Goal: Feedback & Contribution: Contribute content

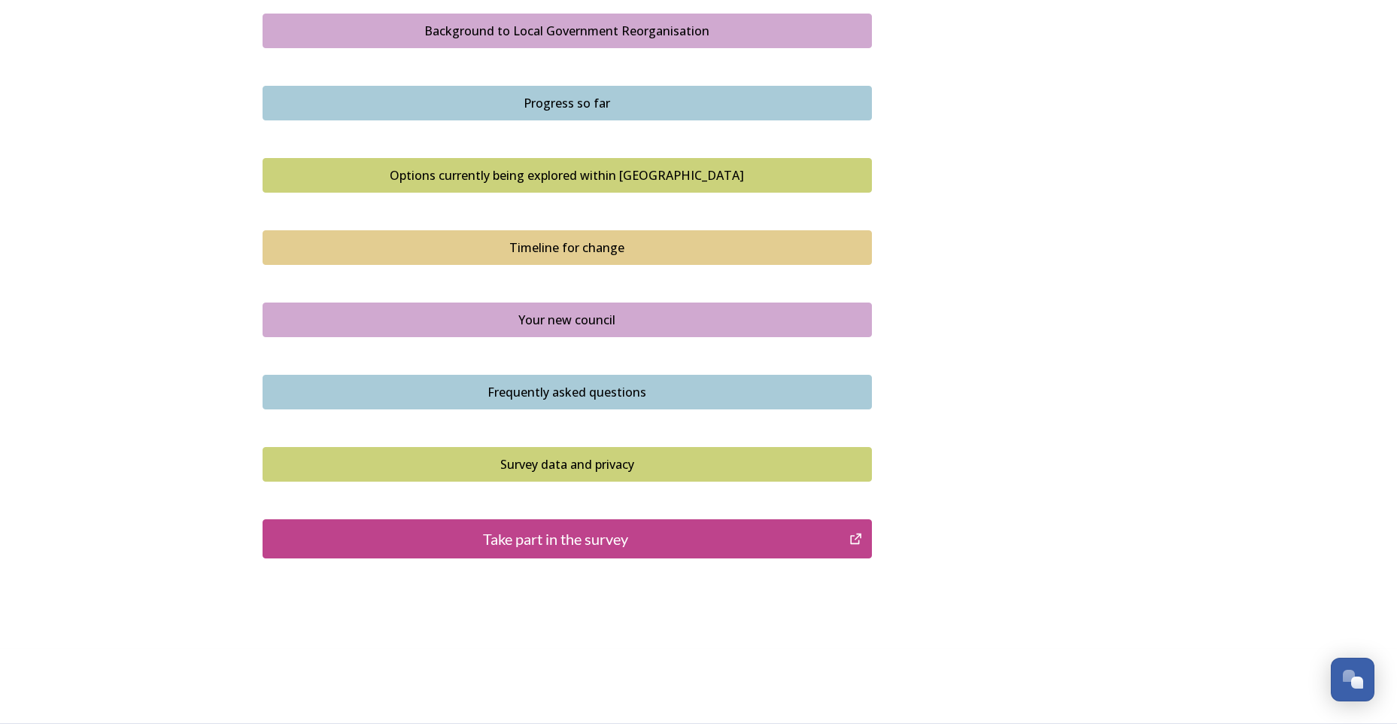
scroll to position [895, 0]
click at [578, 534] on div "Take part in the survey" at bounding box center [556, 538] width 571 height 23
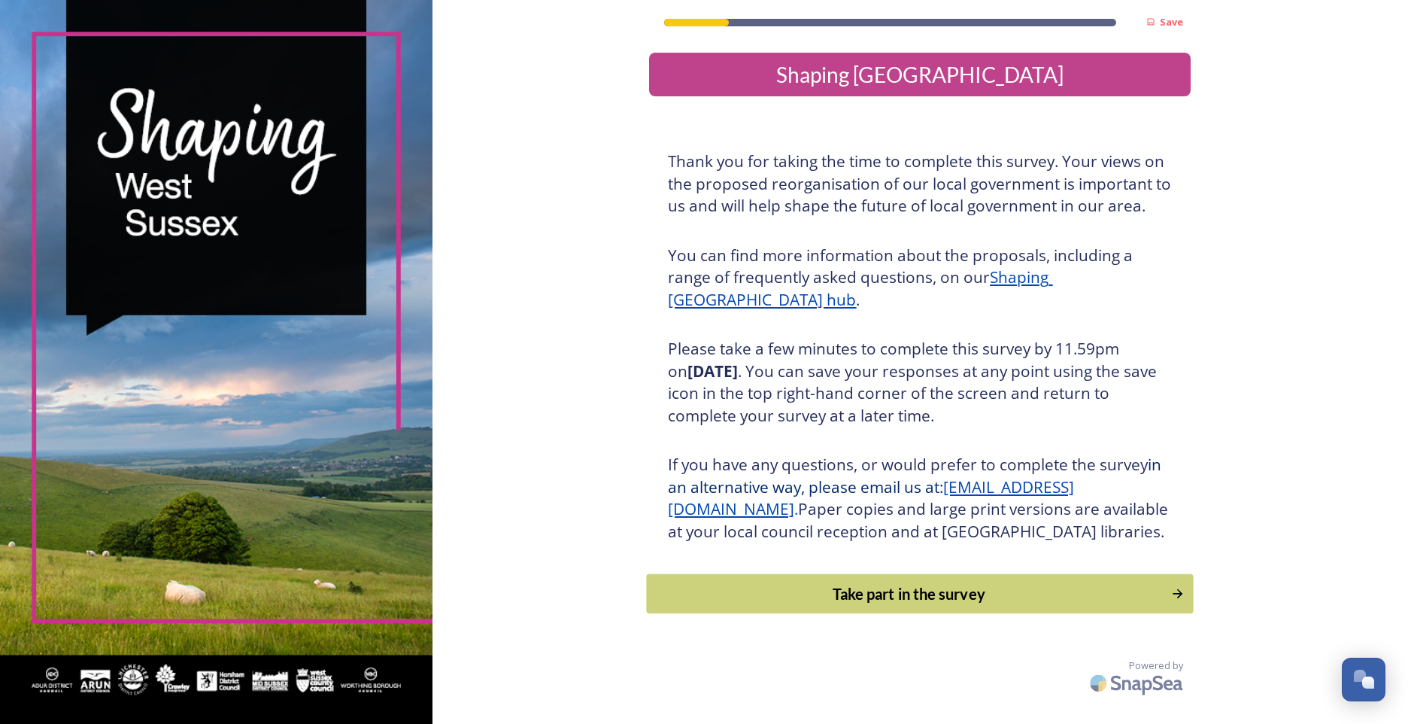
click at [941, 605] on div "Take part in the survey" at bounding box center [909, 593] width 508 height 23
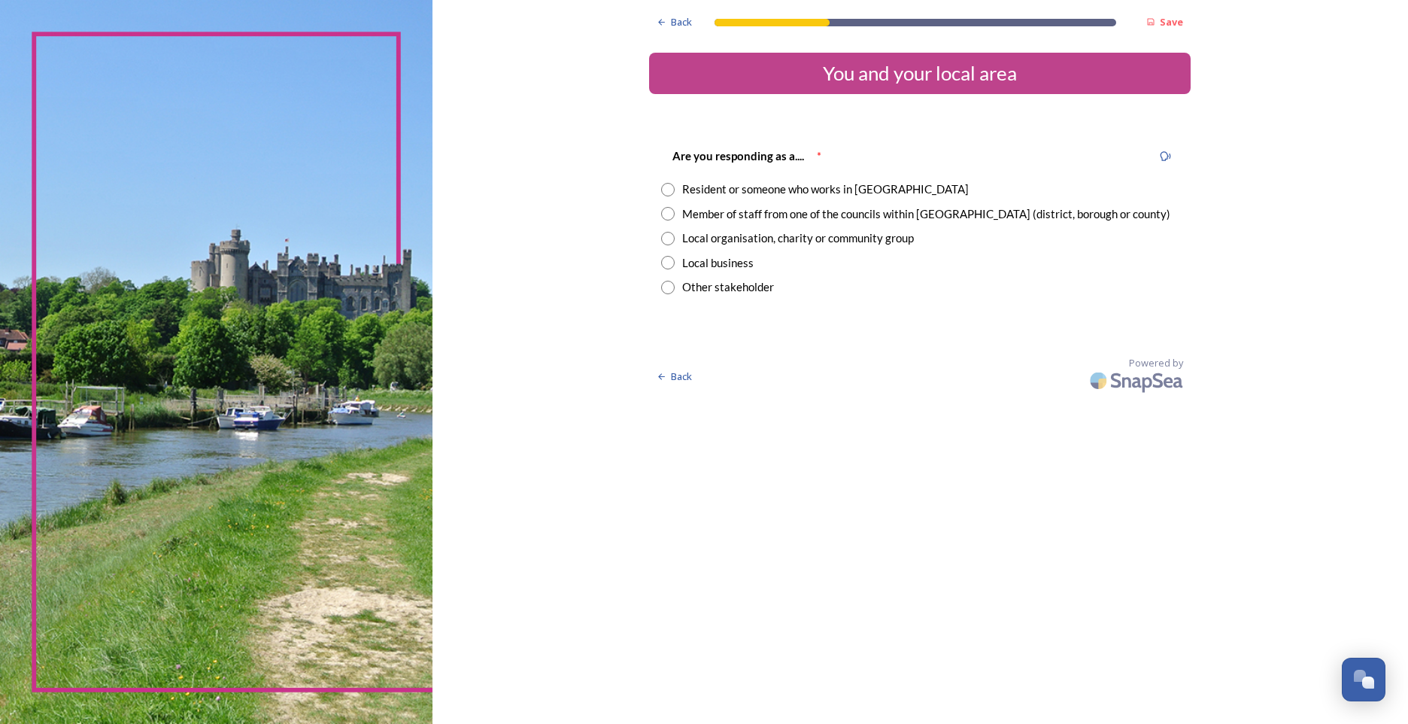
click at [763, 218] on div "Member of staff from one of the councils within [GEOGRAPHIC_DATA] (district, bo…" at bounding box center [926, 213] width 488 height 17
radio input "true"
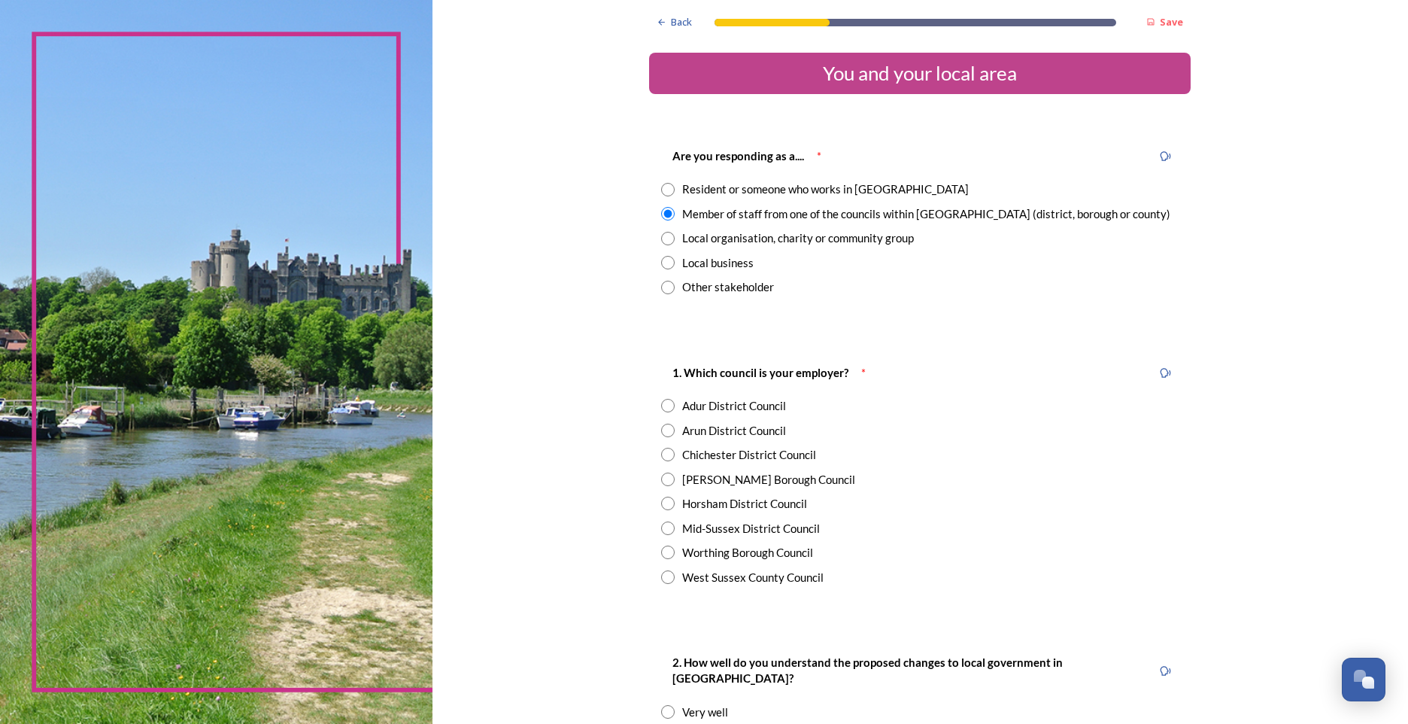
click at [804, 579] on div "West Sussex County Council" at bounding box center [752, 577] width 141 height 17
radio input "true"
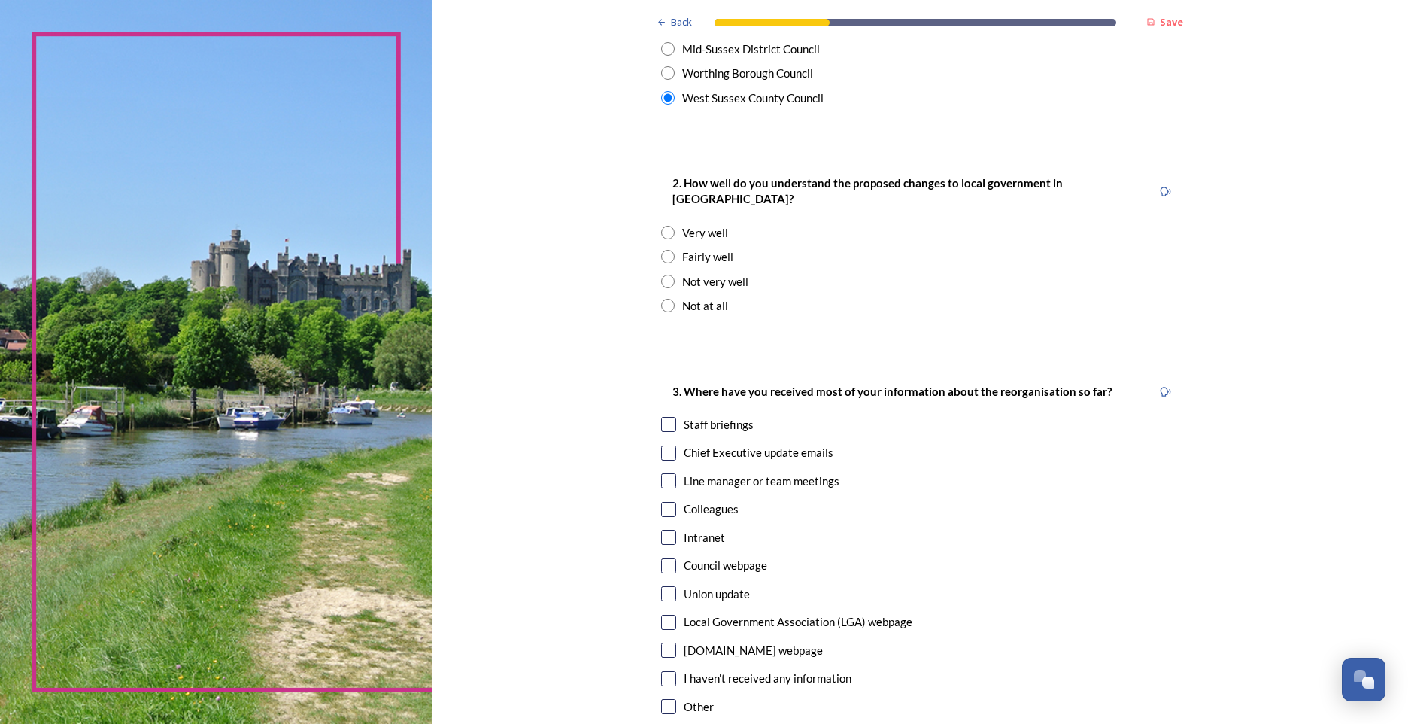
scroll to position [527, 0]
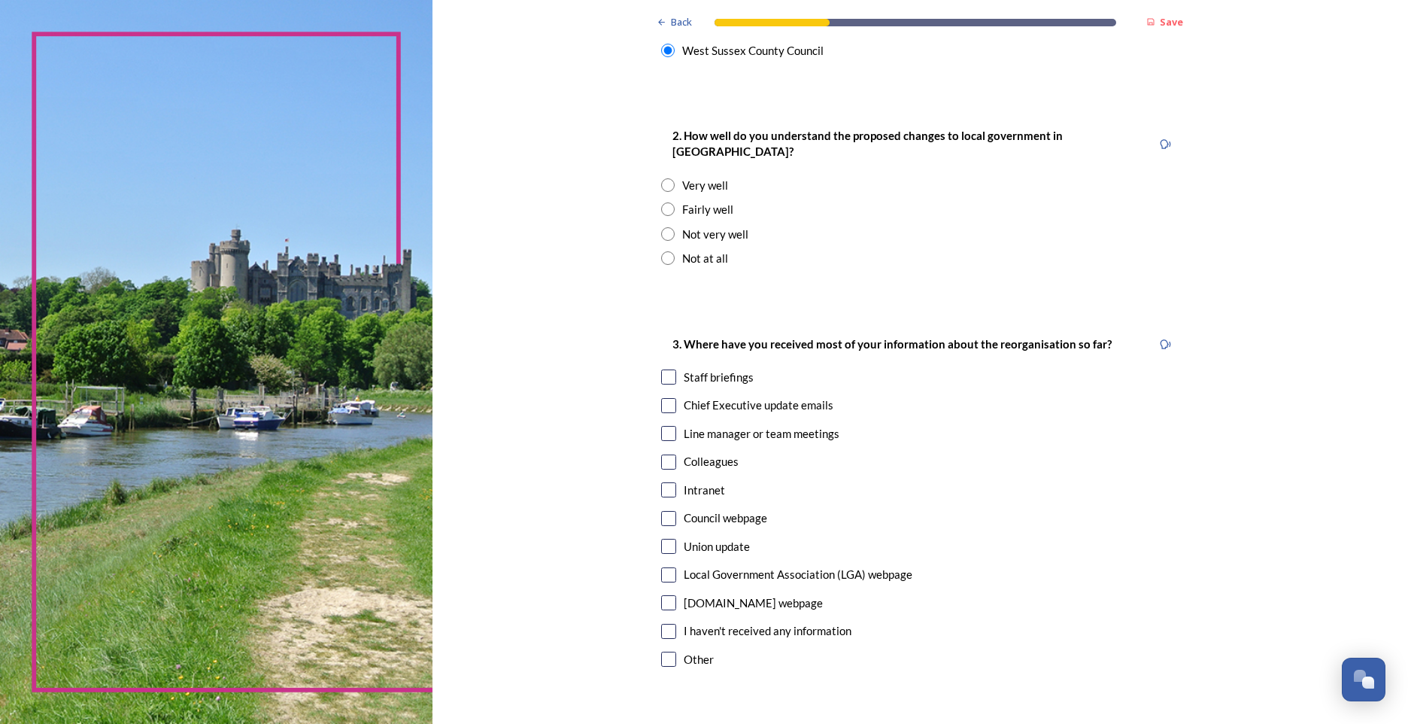
click at [684, 201] on div "Fairly well" at bounding box center [707, 209] width 51 height 17
radio input "true"
click at [663, 398] on input "checkbox" at bounding box center [668, 405] width 15 height 15
checkbox input "true"
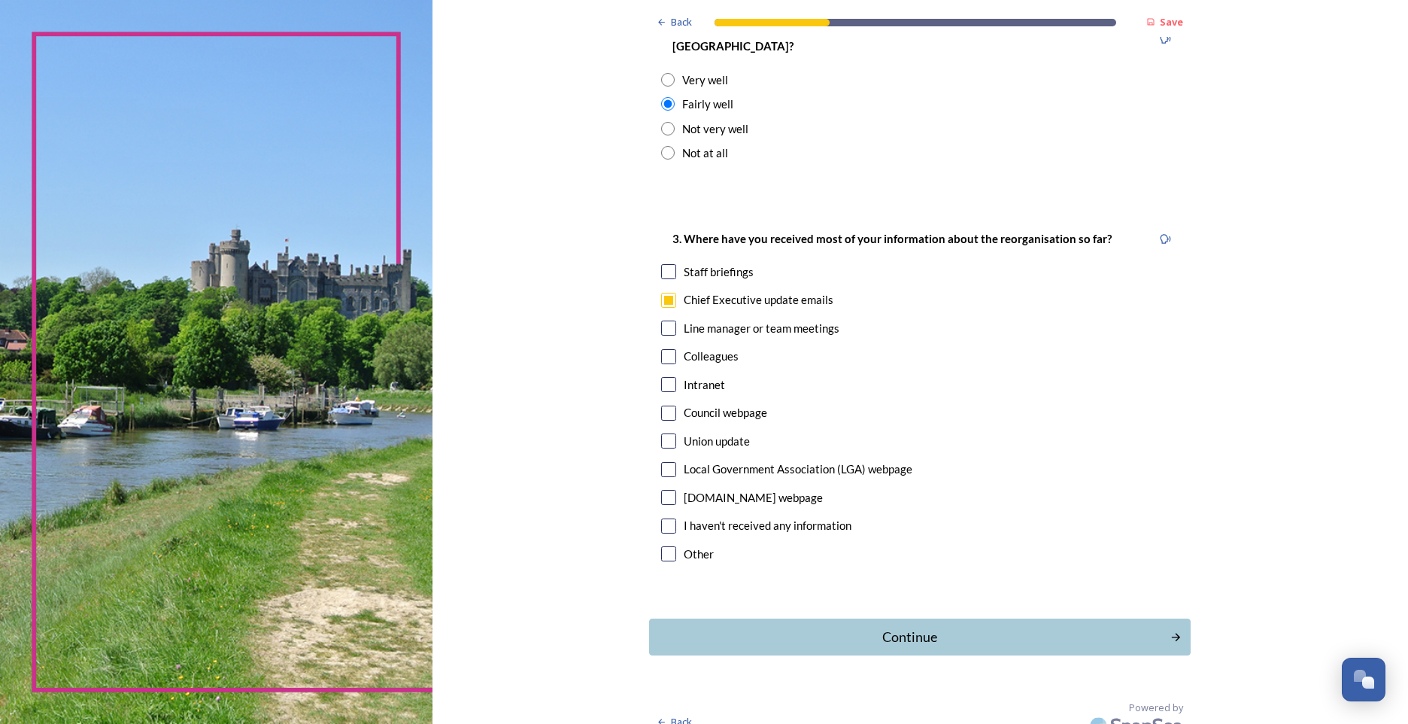
scroll to position [635, 0]
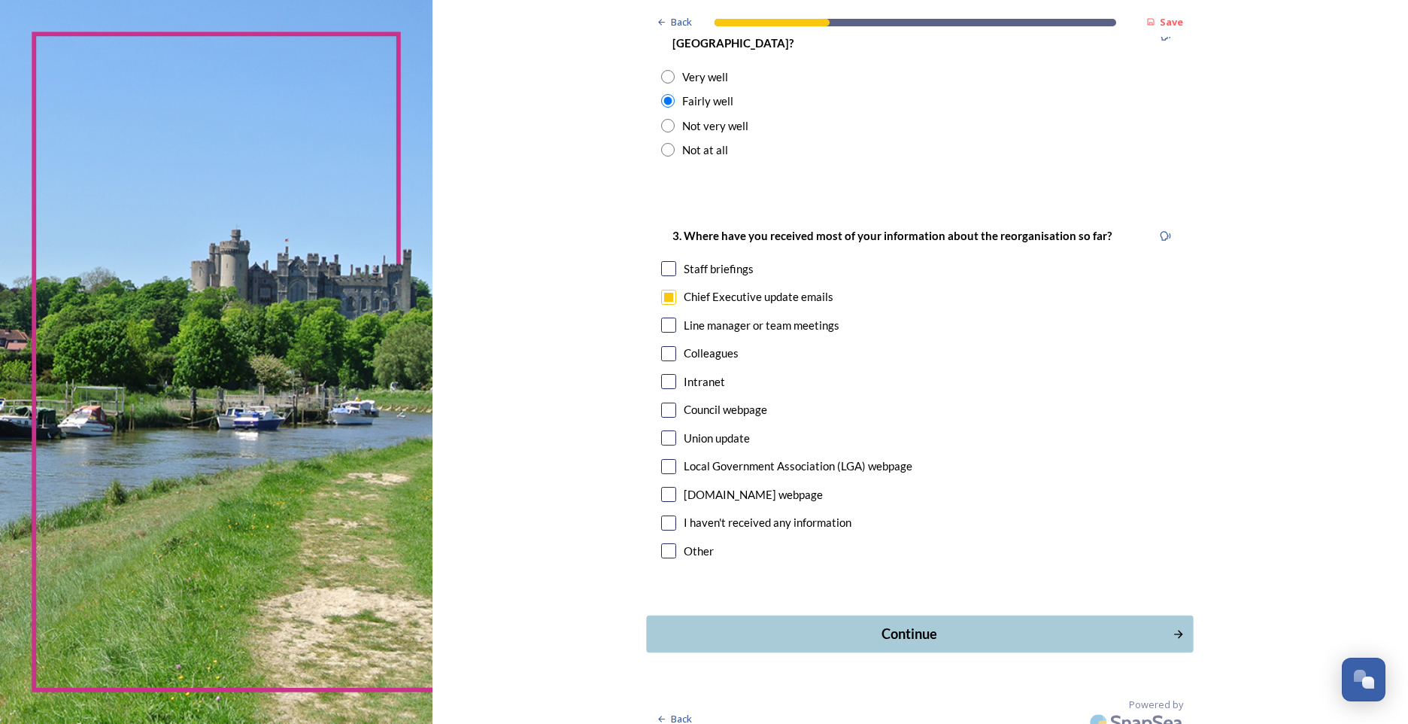
click at [900, 624] on div "Continue" at bounding box center [909, 634] width 509 height 20
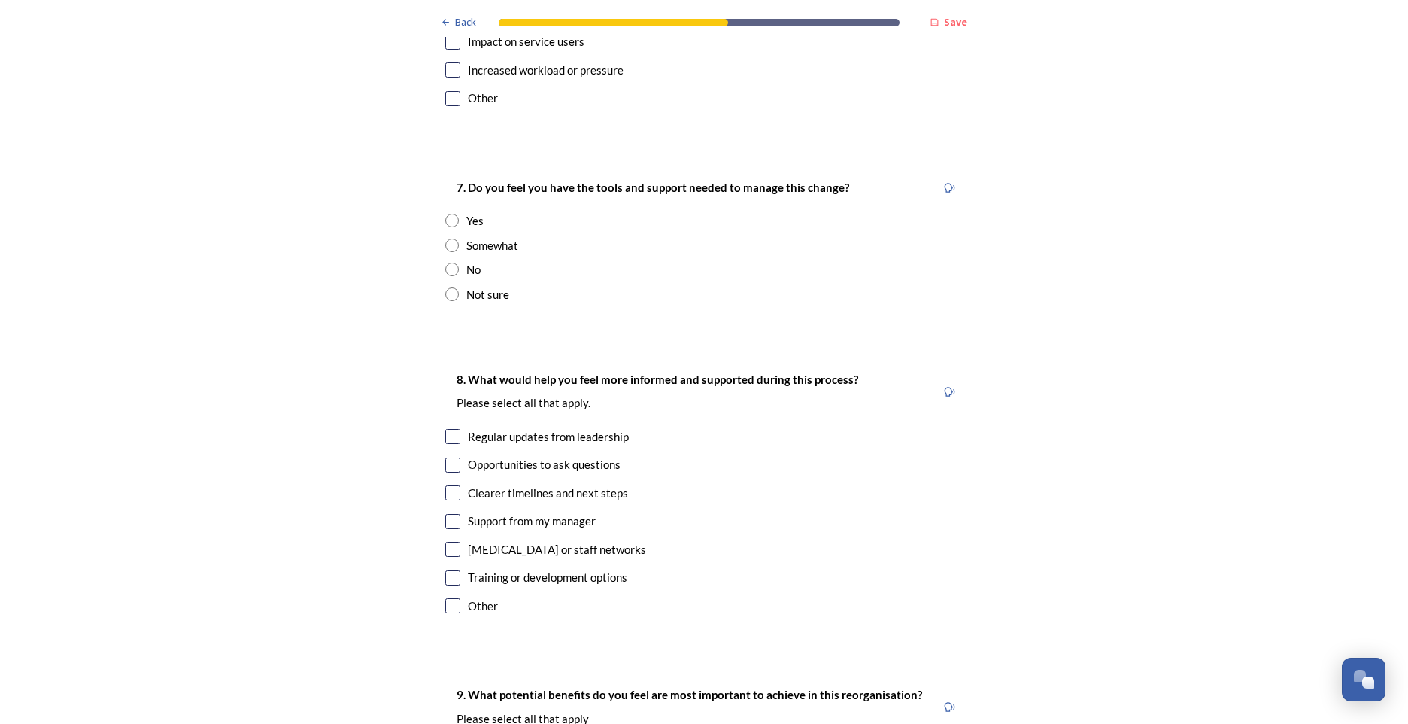
scroll to position [2360, 0]
